Goal: Task Accomplishment & Management: Manage account settings

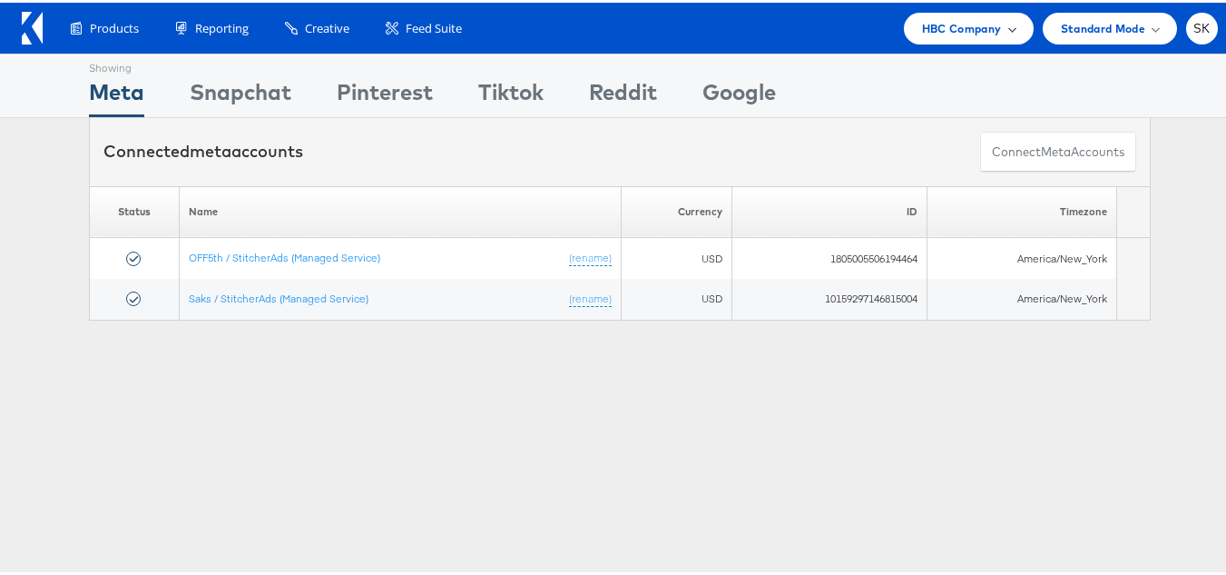
click at [943, 34] on span "HBC Company" at bounding box center [962, 25] width 80 height 19
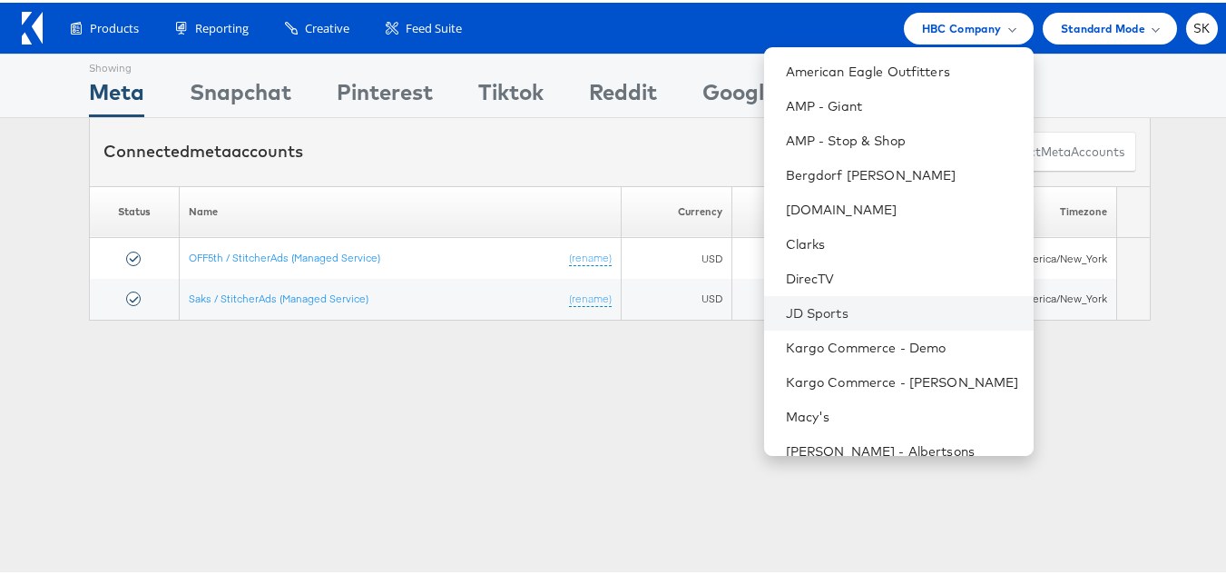
scroll to position [363, 0]
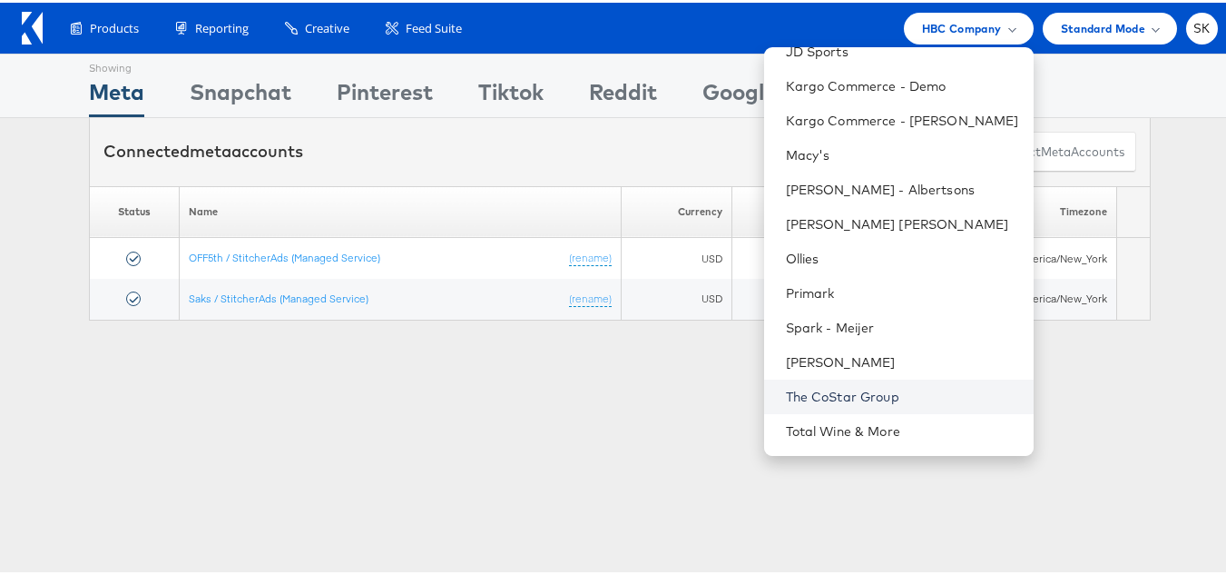
click at [842, 389] on link "The CoStar Group" at bounding box center [902, 394] width 233 height 18
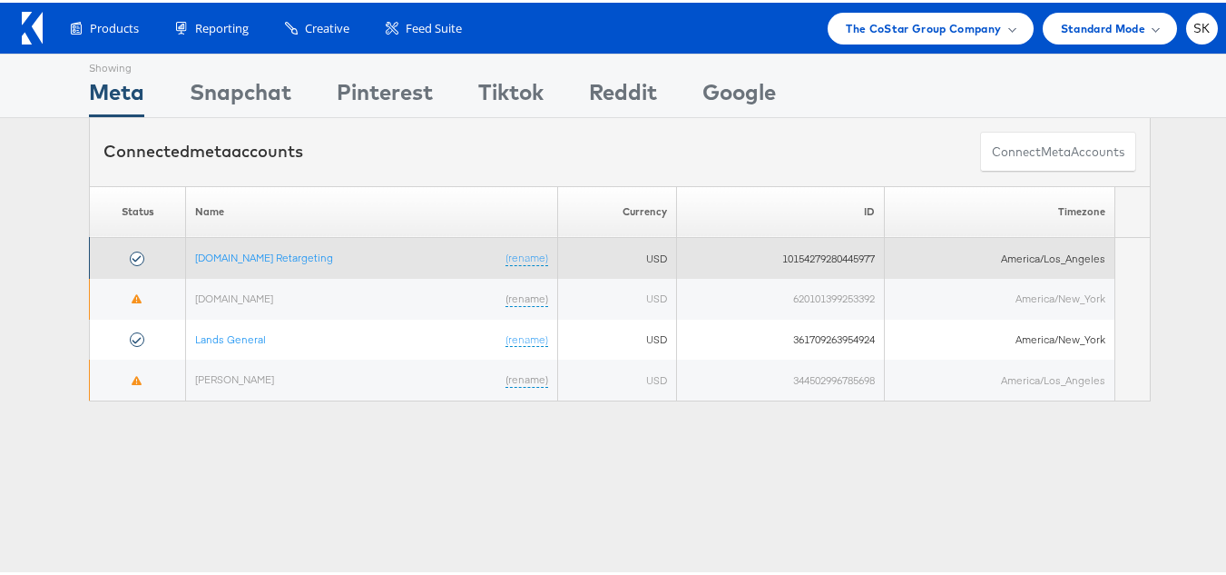
click at [805, 256] on td "10154279280445977" at bounding box center [780, 255] width 208 height 41
copy td "10154279280445977"
